Goal: Book appointment/travel/reservation

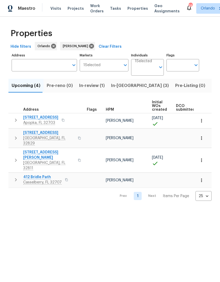
scroll to position [0, 0]
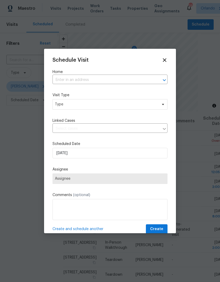
click at [127, 80] on input "text" at bounding box center [102, 80] width 100 height 8
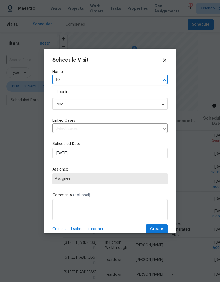
type input "1"
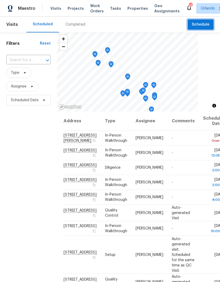
click at [200, 23] on span "Schedule" at bounding box center [200, 24] width 18 height 7
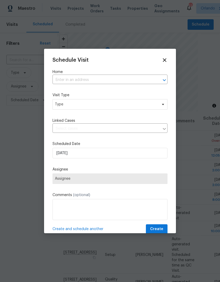
click at [98, 80] on input "text" at bounding box center [102, 80] width 100 height 8
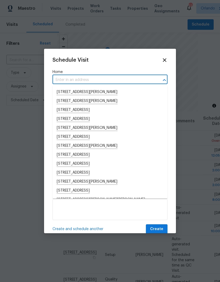
click at [84, 80] on input "text" at bounding box center [102, 80] width 100 height 8
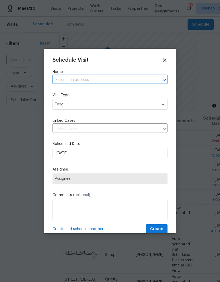
paste input "1001 Perugia Ln, Saint Cloud, FL 34771"
type input "1001 Perugia Ln, Saint Cloud, FL 34771"
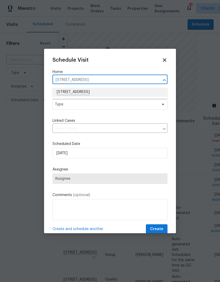
click at [96, 93] on li "1001 Perugia Ln, Saint Cloud, FL 34771" at bounding box center [109, 92] width 115 height 9
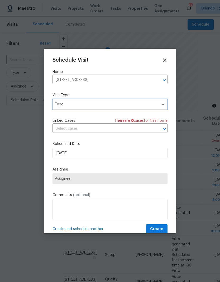
click at [146, 105] on span "Type" at bounding box center [106, 104] width 102 height 5
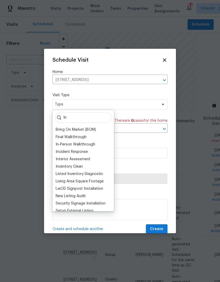
type input "In"
click at [88, 144] on div "In-Person Walkthrough" at bounding box center [75, 144] width 39 height 5
type input "08/21/2025 7:38 pm"
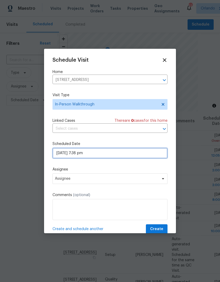
click at [143, 154] on input "08/21/2025 7:38 pm" at bounding box center [109, 153] width 115 height 11
select select "pm"
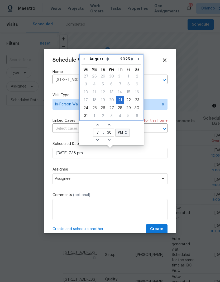
click at [136, 60] on icon "Go to next month" at bounding box center [138, 59] width 4 height 4
type input "09/21/2025 7:38 pm"
select select "8"
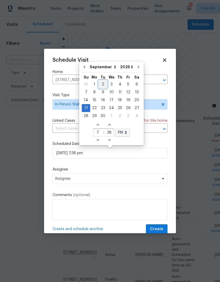
click at [102, 83] on div "2" at bounding box center [102, 84] width 8 height 7
type input "09/02/2025 7:38 pm"
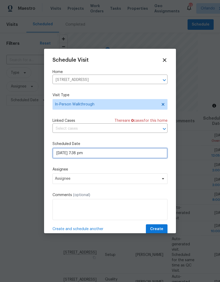
click at [85, 155] on input "09/02/2025 7:38 pm" at bounding box center [109, 153] width 115 height 11
select select "8"
select select "pm"
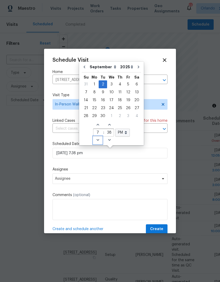
click at [96, 138] on icon "Decrease hours (12hr clock)" at bounding box center [98, 140] width 4 height 4
type input "09/02/2025 6:38 pm"
type input "6"
click at [96, 126] on icon "Increase hours (12hr clock)" at bounding box center [98, 124] width 4 height 4
type input "09/02/2025 7:38 pm"
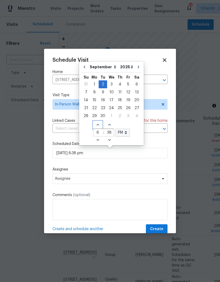
type input "7"
click at [97, 140] on icon "Decrease hours (12hr clock)" at bounding box center [97, 140] width 3 height 2
type input "09/02/2025 6:38 pm"
type input "6"
click at [96, 141] on icon "Decrease hours (12hr clock)" at bounding box center [98, 140] width 4 height 4
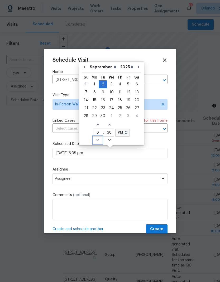
type input "09/02/2025 5:38 pm"
type input "5"
click at [96, 140] on icon "Decrease hours (12hr clock)" at bounding box center [97, 140] width 3 height 2
type input "09/02/2025 4:38 pm"
type input "4"
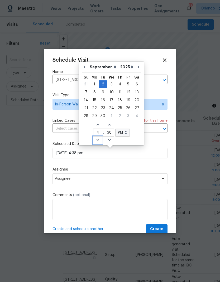
click at [96, 140] on icon "Decrease hours (12hr clock)" at bounding box center [98, 140] width 4 height 4
type input "09/02/2025 3:38 pm"
type input "3"
click at [96, 140] on icon "Decrease hours (12hr clock)" at bounding box center [97, 140] width 3 height 2
type input "09/02/2025 2:38 pm"
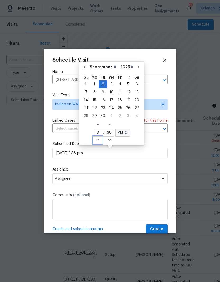
type input "2"
click at [96, 139] on icon "Decrease hours (12hr clock)" at bounding box center [98, 140] width 4 height 4
type input "09/02/2025 1:38 pm"
type input "1"
click at [97, 124] on icon "Increase hours (12hr clock)" at bounding box center [98, 124] width 4 height 4
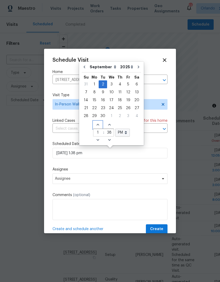
type input "09/02/2025 2:38 pm"
type input "2"
click at [109, 132] on input "38" at bounding box center [109, 132] width 9 height 7
type input "3"
type input "00"
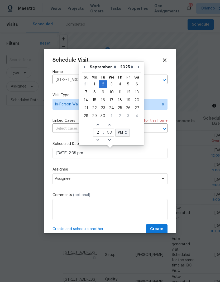
click at [133, 141] on div "August September October November December Open dropdown 2025 2026 Open dropdow…" at bounding box center [111, 103] width 62 height 81
type input "09/02/2025 2:00 pm"
type input "00"
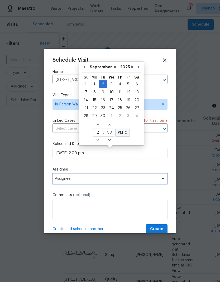
click at [146, 179] on span "Assignee" at bounding box center [106, 178] width 103 height 4
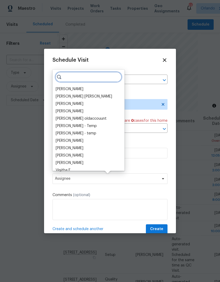
click at [86, 80] on input "search" at bounding box center [88, 77] width 67 height 11
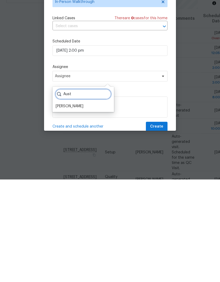
type input "Aust"
click at [71, 206] on div "[PERSON_NAME]" at bounding box center [70, 208] width 28 height 5
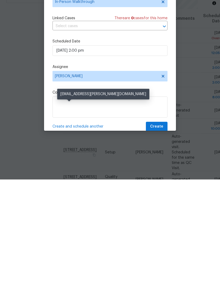
scroll to position [21, 0]
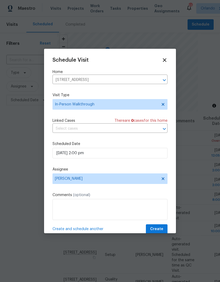
click at [137, 194] on label "Comments (optional)" at bounding box center [109, 194] width 115 height 5
click at [160, 228] on span "Create" at bounding box center [156, 229] width 13 height 7
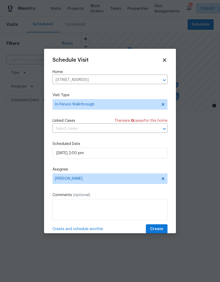
scroll to position [0, 0]
